Goal: Task Accomplishment & Management: Manage account settings

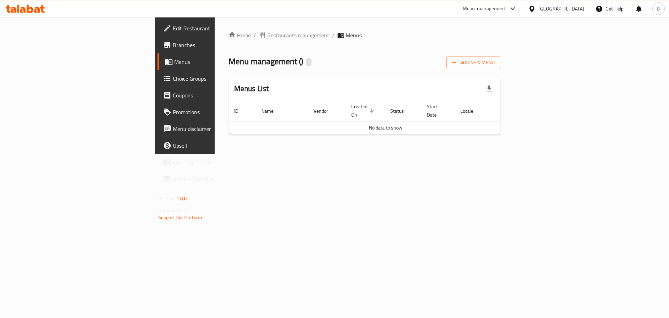
click at [174, 62] on span "Menus" at bounding box center [217, 62] width 87 height 8
click at [229, 41] on div "Home / Restaurants management / Menus Menu management ( ) Add New Menu Menus Li…" at bounding box center [365, 85] width 272 height 109
click at [267, 36] on span "Restaurants management" at bounding box center [298, 35] width 62 height 8
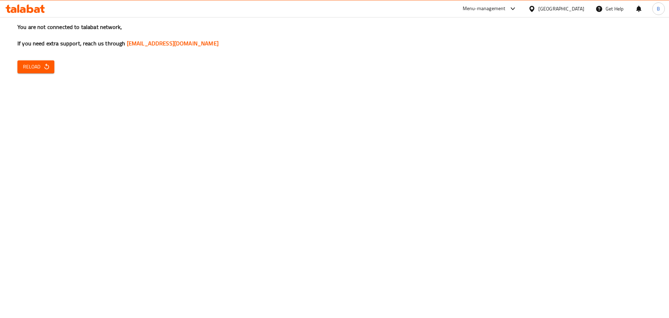
click at [47, 67] on icon "button" at bounding box center [46, 66] width 7 height 7
click at [35, 69] on span "Reload" at bounding box center [36, 66] width 26 height 9
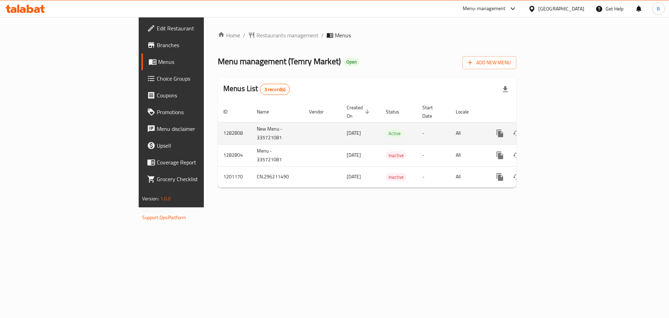
click at [555, 129] on icon "enhanced table" at bounding box center [550, 133] width 8 height 8
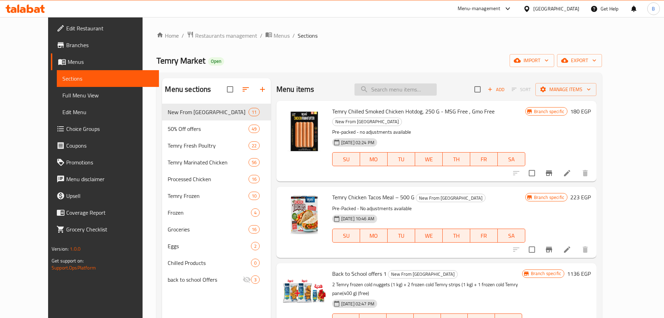
click at [409, 88] on input "search" at bounding box center [396, 89] width 82 height 12
paste input "Back to School offers 1"
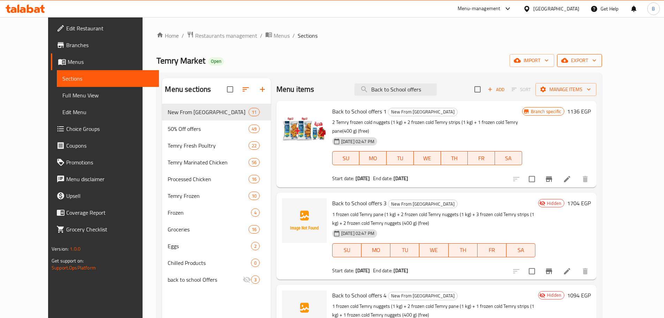
type input "Back to School offers"
click at [597, 61] on span "export" at bounding box center [580, 60] width 34 height 9
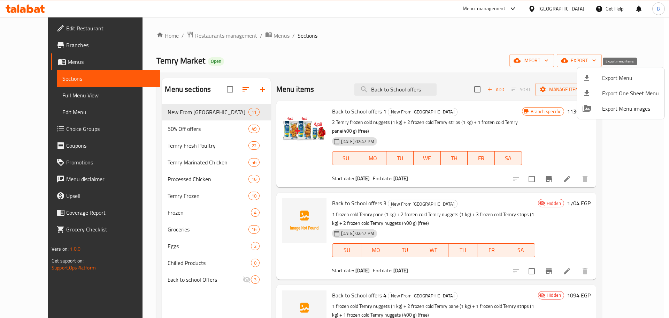
click at [609, 78] on span "Export Menu" at bounding box center [630, 78] width 57 height 8
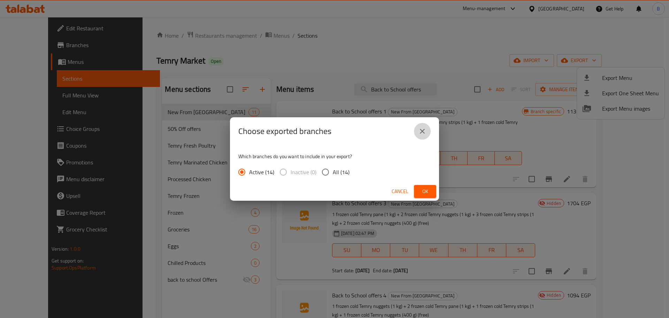
click at [427, 134] on button "close" at bounding box center [422, 131] width 17 height 17
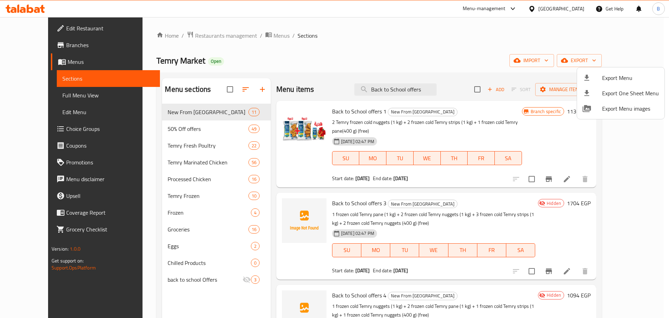
click at [387, 49] on div at bounding box center [334, 159] width 669 height 318
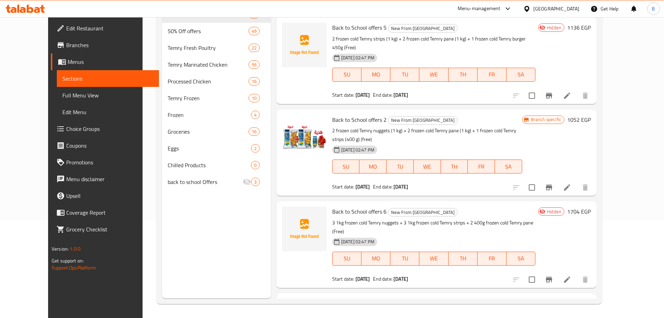
scroll to position [260, 0]
click at [570, 185] on icon at bounding box center [567, 188] width 6 height 6
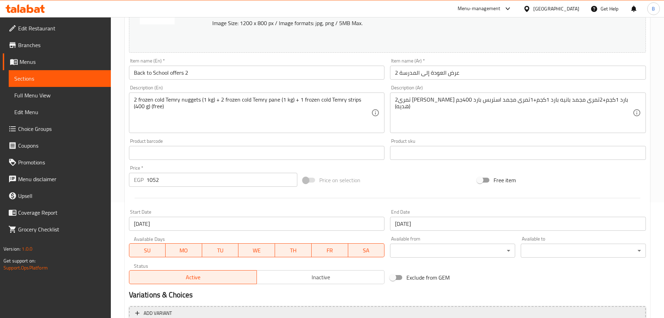
scroll to position [185, 0]
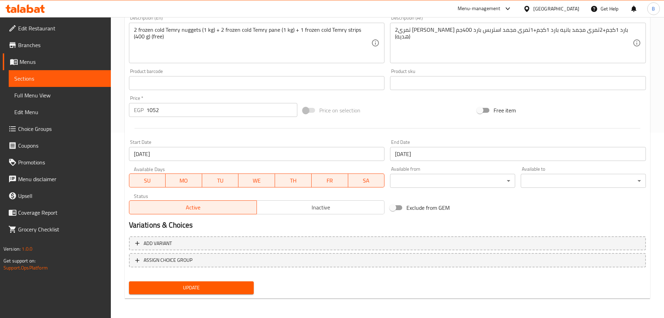
click at [343, 208] on span "Inactive" at bounding box center [321, 207] width 122 height 10
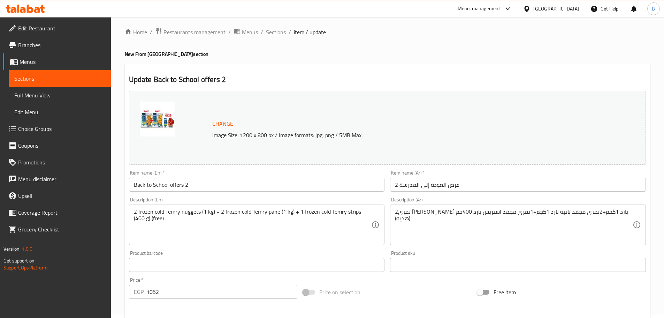
scroll to position [0, 0]
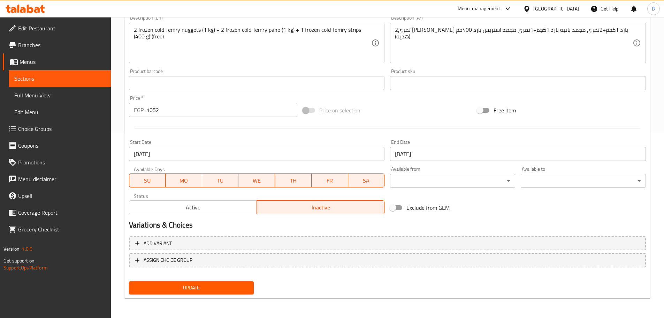
click at [214, 284] on span "Update" at bounding box center [192, 287] width 114 height 9
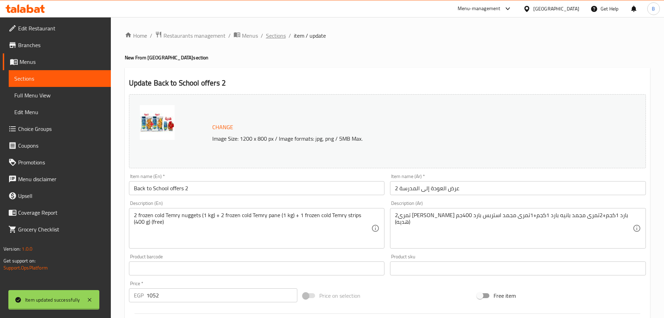
click at [280, 36] on div "Home / Restaurants management / Menus / Sections / item / update New From Temry…" at bounding box center [387, 260] width 525 height 458
click at [280, 36] on span "Sections" at bounding box center [276, 35] width 20 height 8
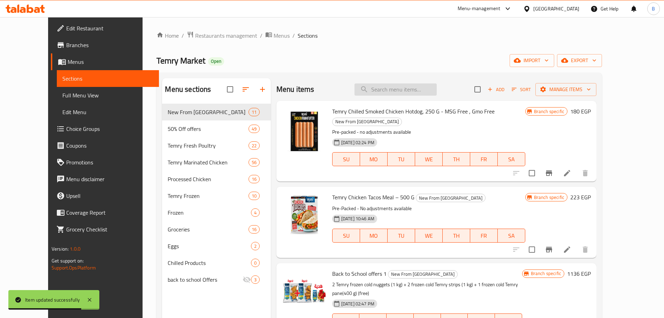
click at [407, 86] on input "search" at bounding box center [396, 89] width 82 height 12
paste input "Back to School offers 1"
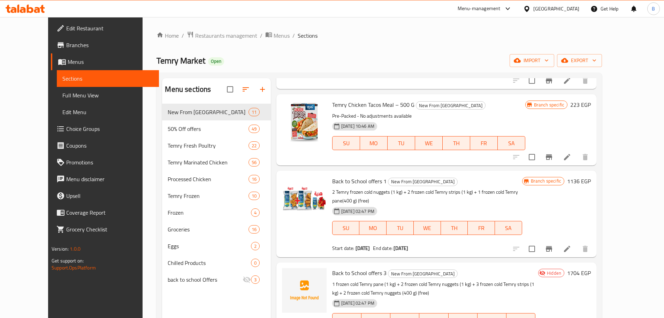
scroll to position [105, 0]
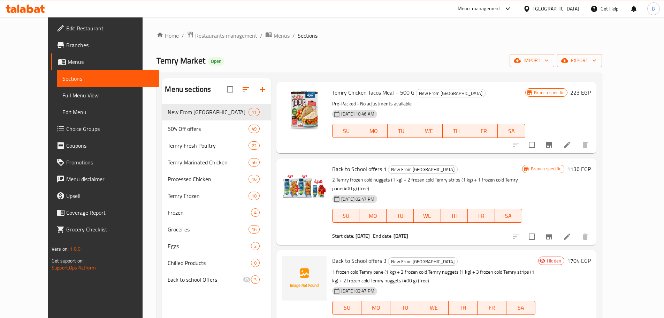
type input "Back to School offers"
click at [571, 232] on icon at bounding box center [567, 236] width 8 height 8
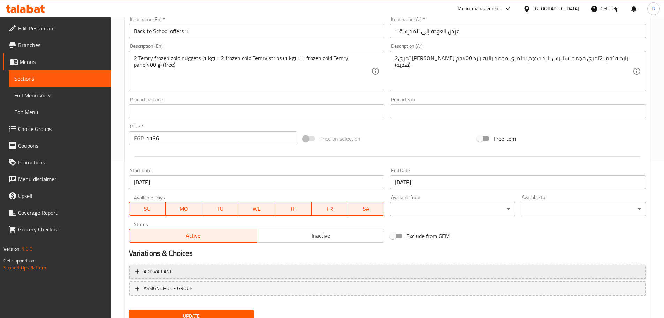
scroll to position [174, 0]
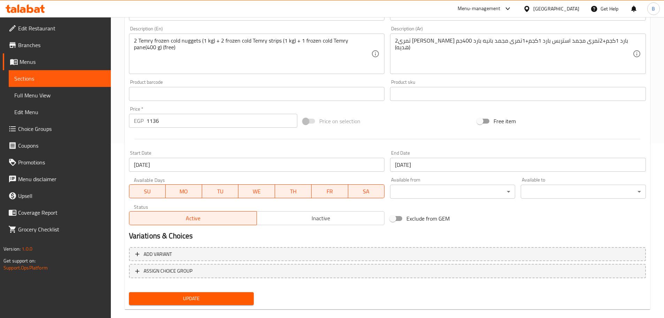
click at [295, 220] on span "Inactive" at bounding box center [321, 218] width 122 height 10
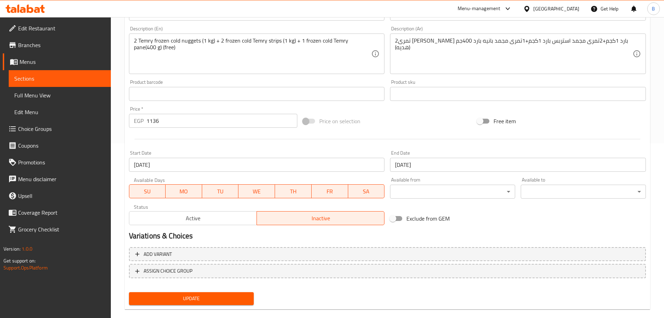
click at [207, 297] on span "Update" at bounding box center [192, 298] width 114 height 9
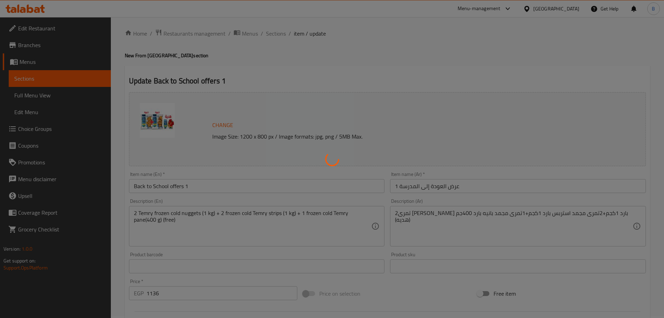
scroll to position [0, 0]
click at [270, 32] on div at bounding box center [332, 159] width 664 height 318
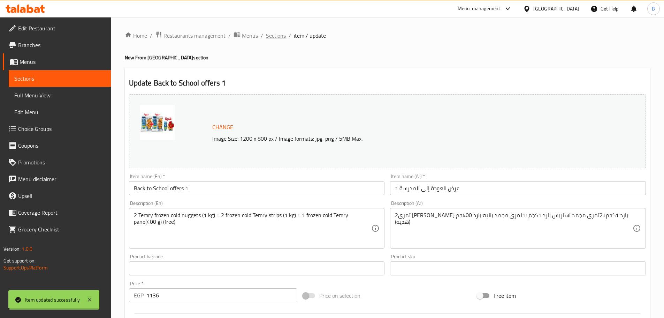
click at [272, 34] on span "Sections" at bounding box center [276, 35] width 20 height 8
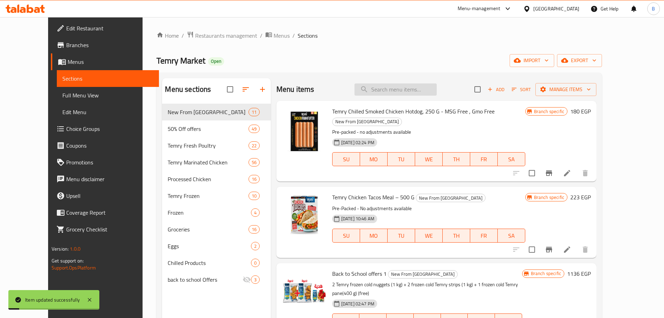
click at [393, 94] on input "search" at bounding box center [396, 89] width 82 height 12
paste input "Back to School offers 1"
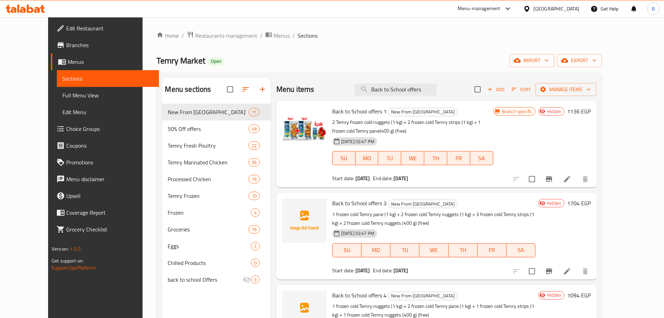
type input "Back to School offers"
